Goal: Navigation & Orientation: Find specific page/section

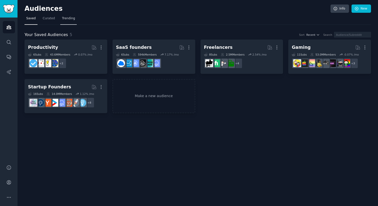
click at [70, 21] on link "Trending" at bounding box center [68, 20] width 17 height 10
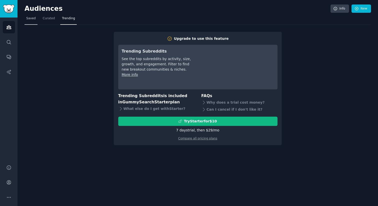
click at [31, 19] on span "Saved" at bounding box center [31, 18] width 10 height 5
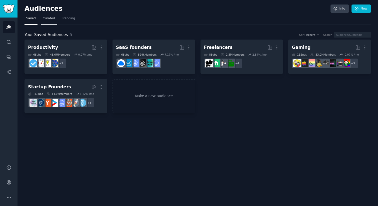
click at [51, 20] on span "Curated" at bounding box center [49, 18] width 12 height 5
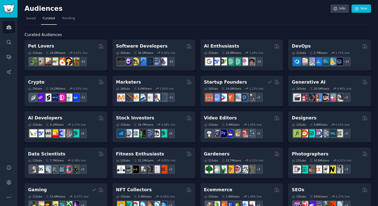
click at [325, 26] on div "Curated Audiences Pet Lovers 31 Sub s 24.5M Users 0.51 % /mo + 24 Software Deve…" at bounding box center [198, 209] width 347 height 369
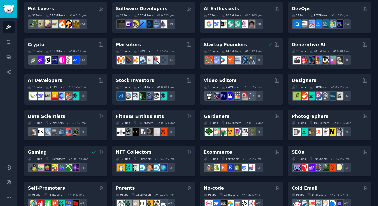
scroll to position [51, 0]
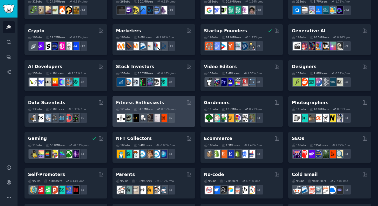
click at [148, 104] on h2 "Fitness Enthusiasts" at bounding box center [140, 103] width 48 height 6
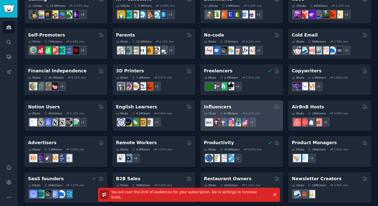
scroll to position [194, 0]
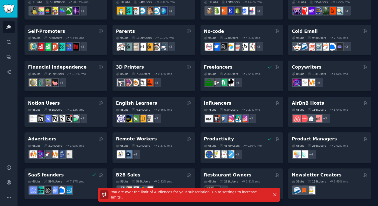
click at [286, 143] on div "Pet Lovers 31 Sub s 24.5M Users 0.51 % /mo + 24 Software Developers 26 Sub s 30…" at bounding box center [198, 22] width 347 height 354
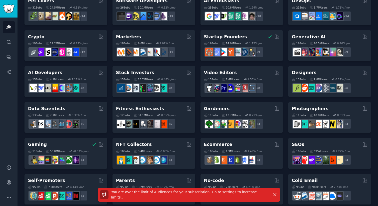
scroll to position [0, 0]
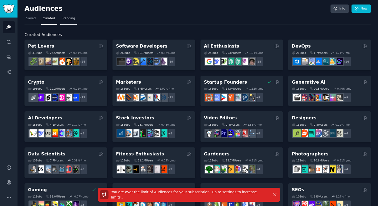
click at [72, 20] on span "Trending" at bounding box center [68, 18] width 13 height 5
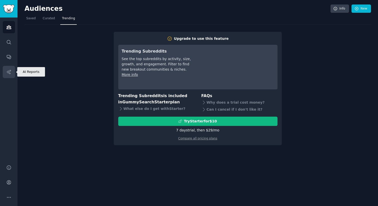
click at [11, 72] on icon "Sidebar" at bounding box center [8, 71] width 5 height 5
